Goal: Navigation & Orientation: Find specific page/section

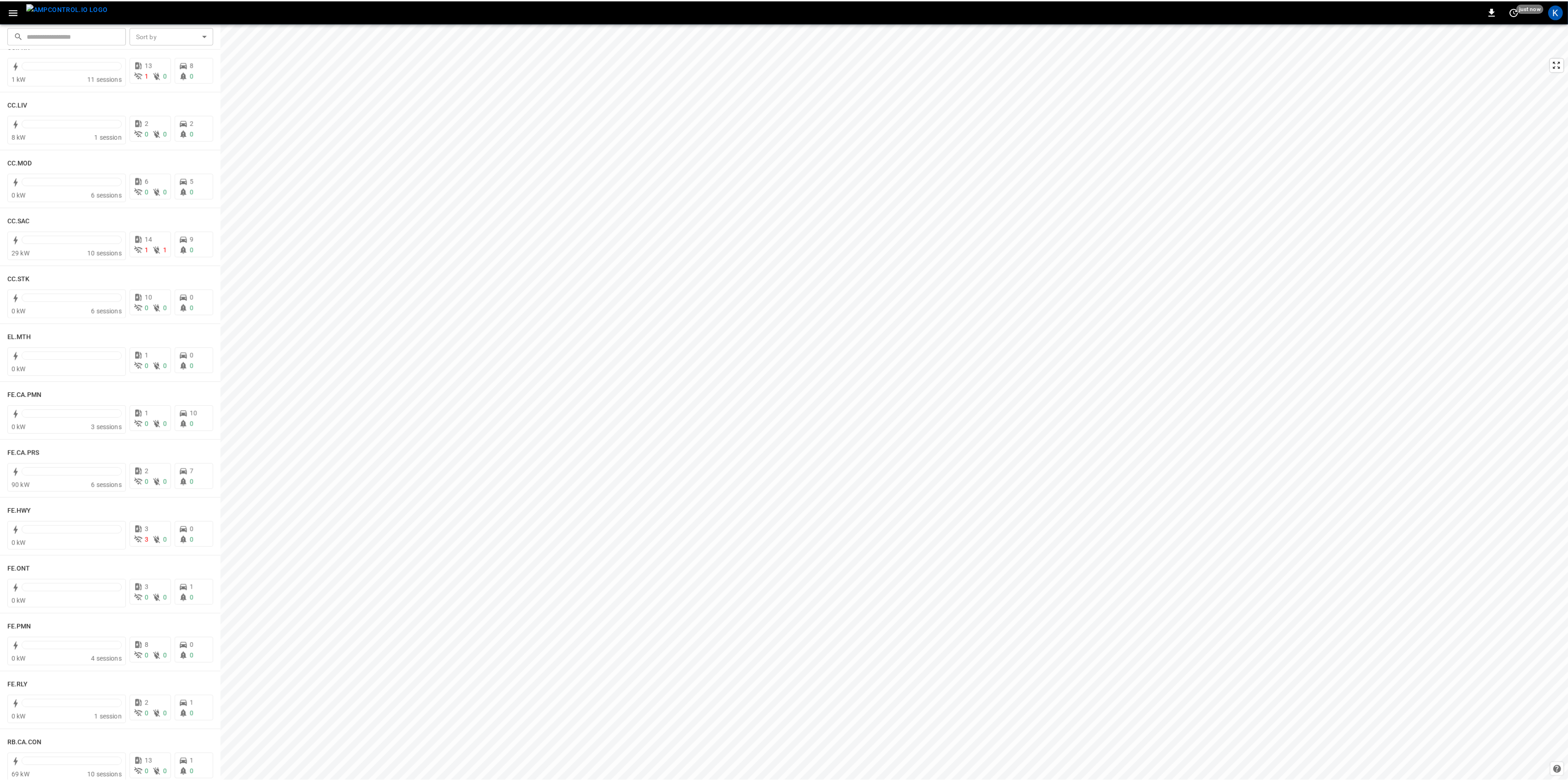
scroll to position [553, 0]
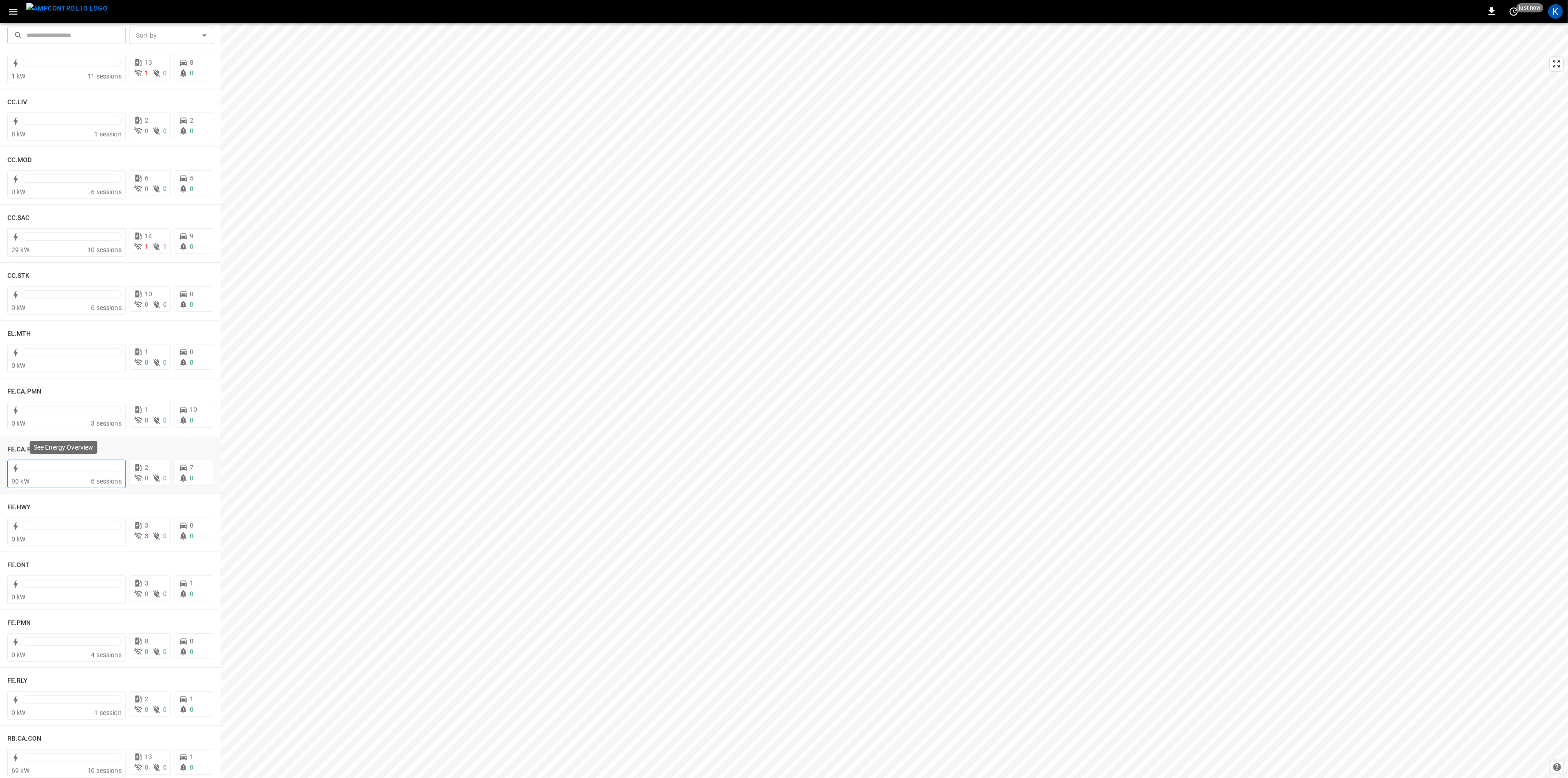
click at [72, 475] on div at bounding box center [72, 470] width 100 height 13
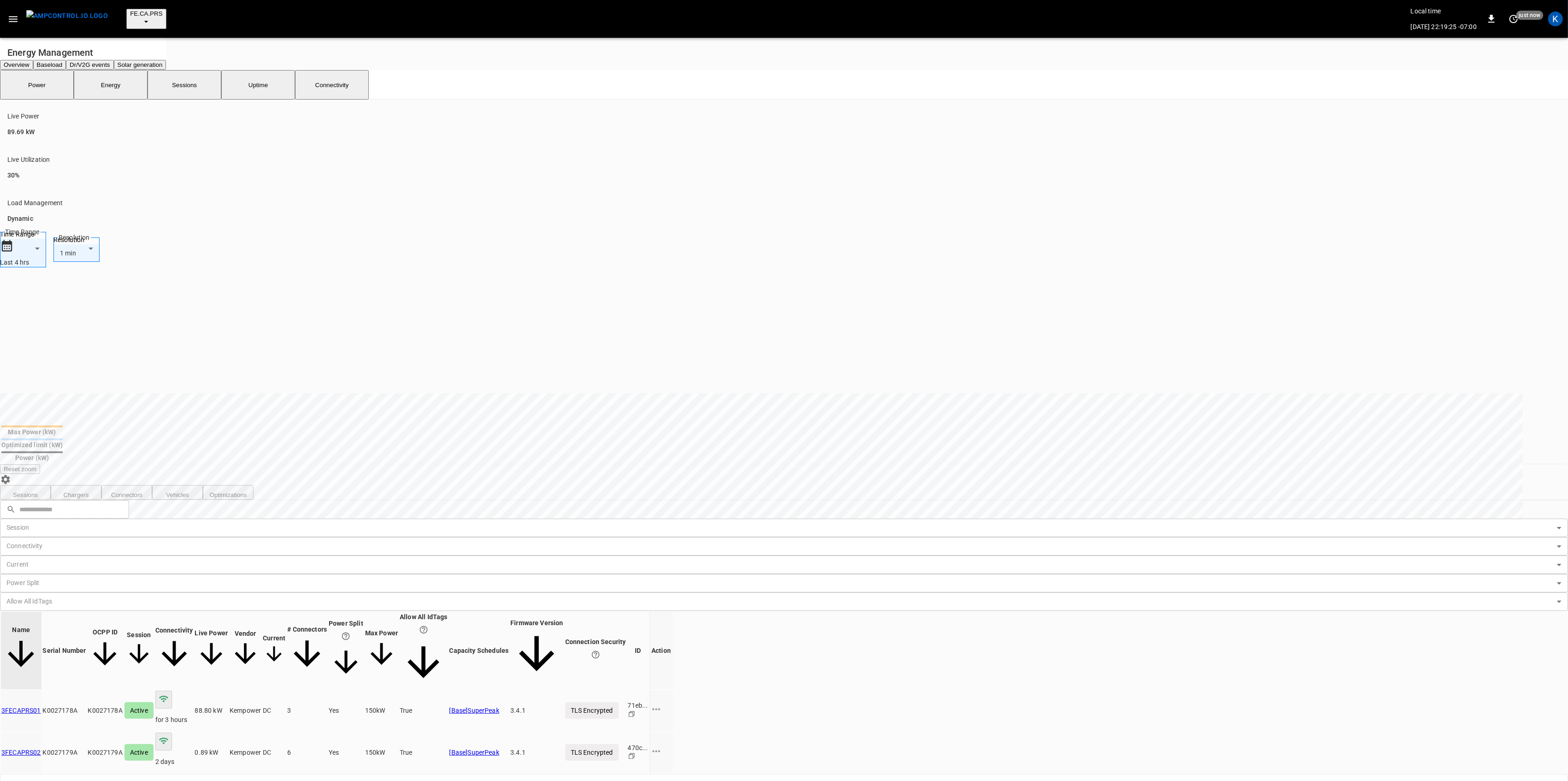
click at [41, 707] on link "3FECAPRS01" at bounding box center [21, 710] width 40 height 7
click at [15, 16] on icon "button" at bounding box center [13, 19] width 11 height 11
